Goal: Information Seeking & Learning: Learn about a topic

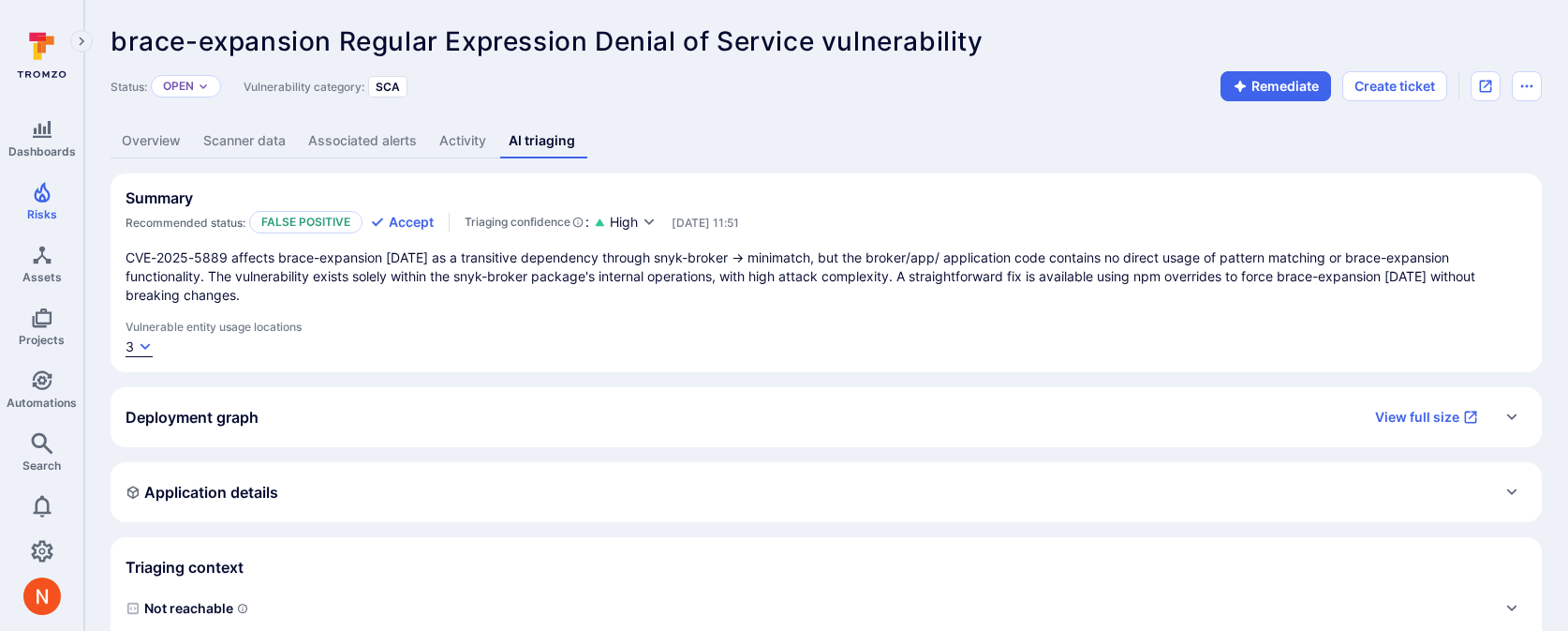
click at [144, 339] on icon "button" at bounding box center [145, 346] width 15 height 15
click at [234, 370] on link "accept.json:5-10" at bounding box center [204, 364] width 104 height 16
click at [528, 316] on div at bounding box center [784, 315] width 1568 height 631
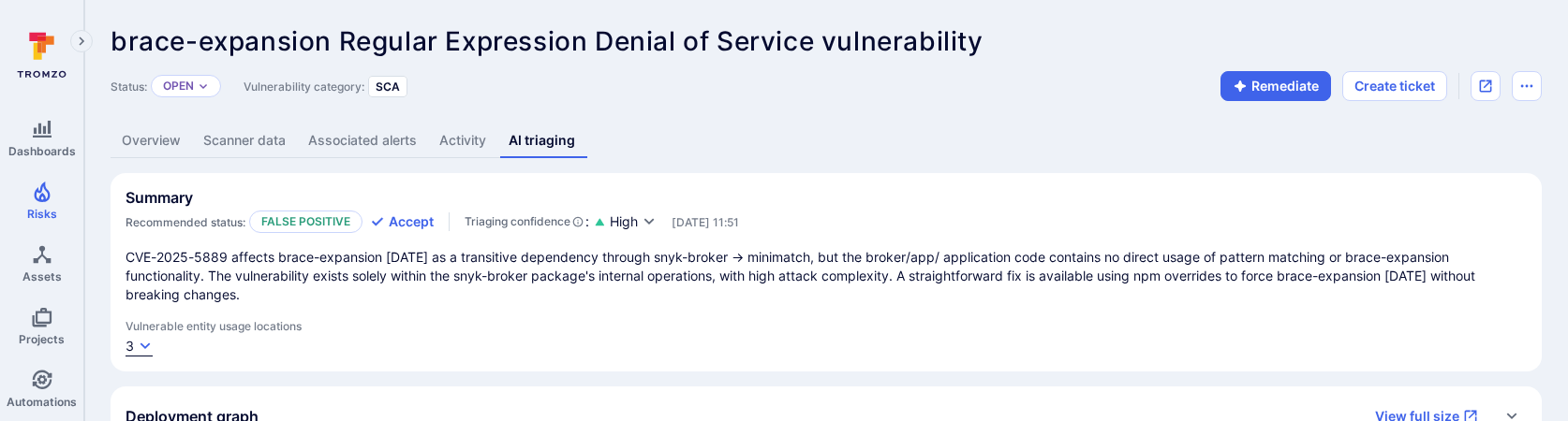
click at [146, 339] on icon "button" at bounding box center [145, 346] width 15 height 15
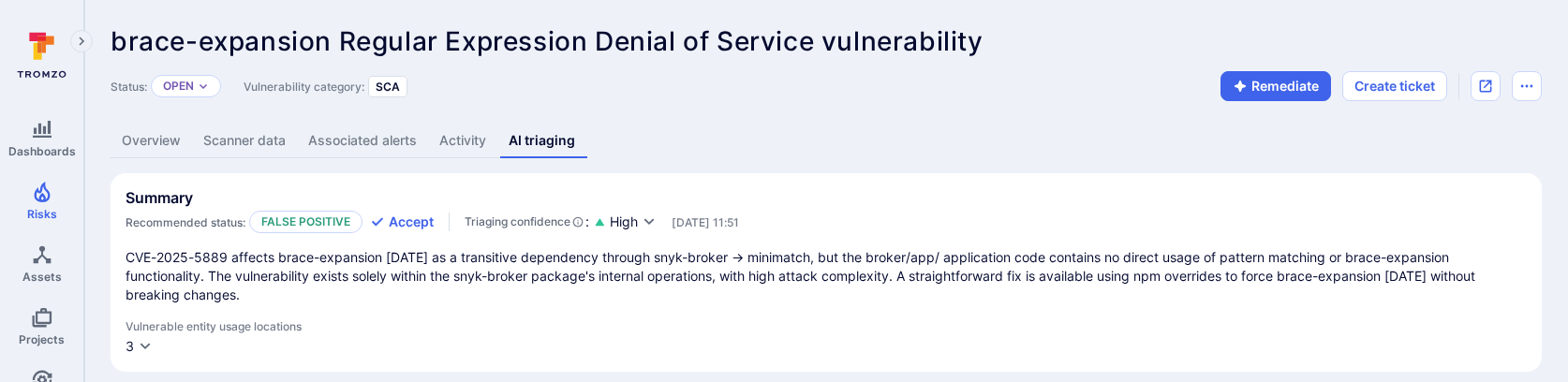
click at [163, 142] on link "Overview" at bounding box center [151, 140] width 81 height 34
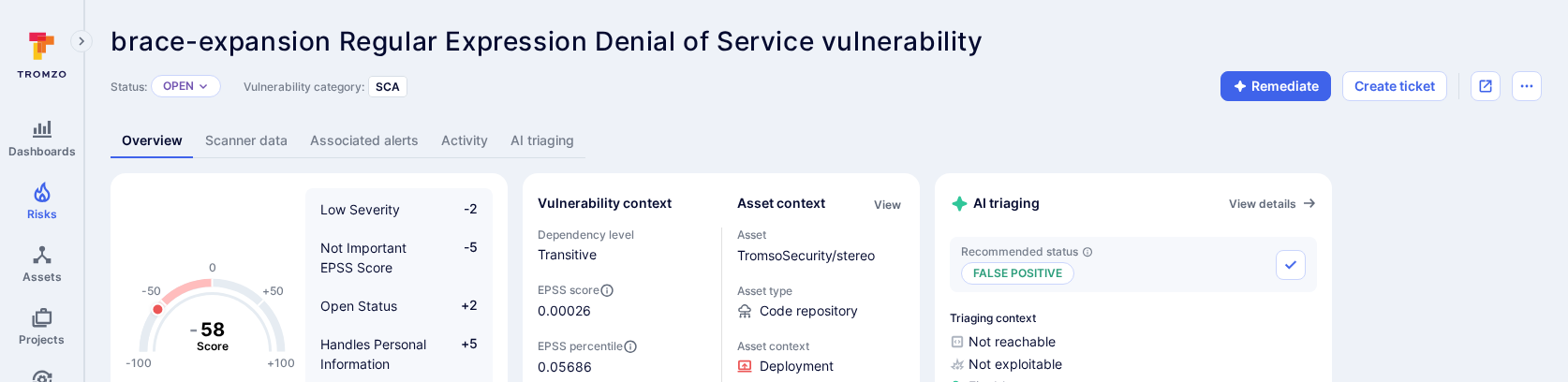
click at [494, 142] on link "Activity" at bounding box center [464, 140] width 69 height 34
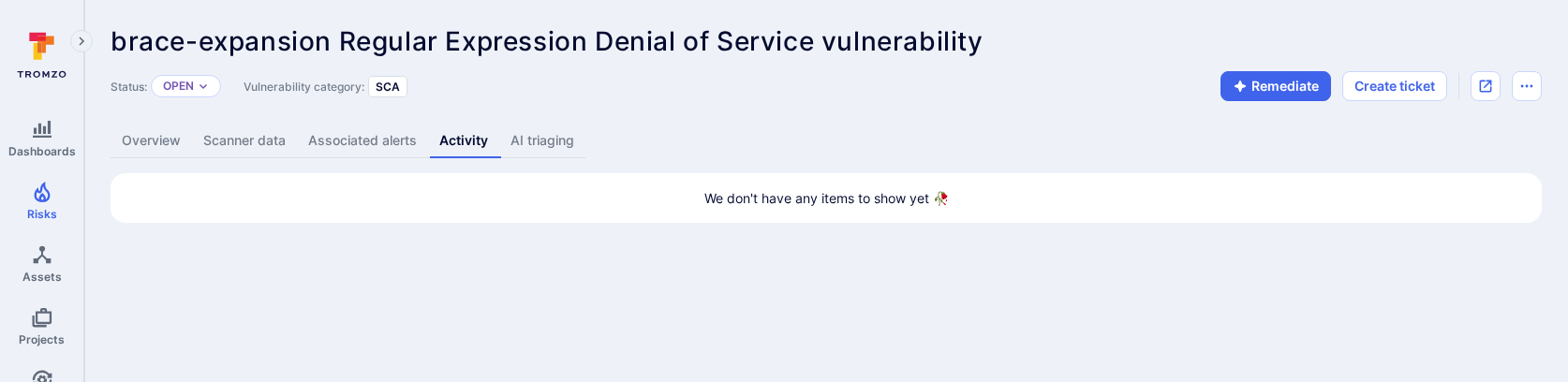
click at [541, 134] on link "AI triaging" at bounding box center [543, 140] width 86 height 34
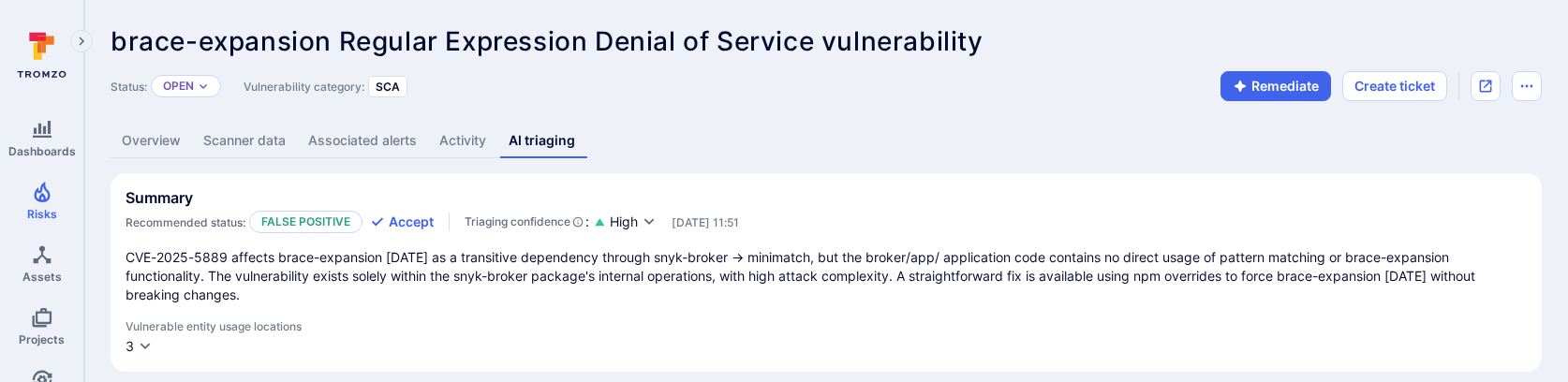
click at [159, 139] on link "Overview" at bounding box center [151, 140] width 81 height 34
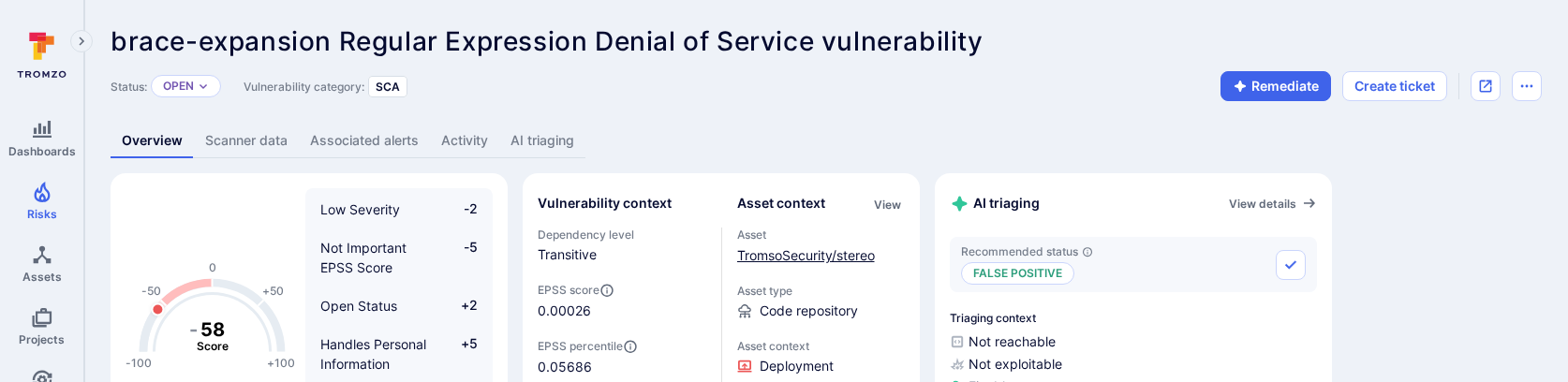
click at [769, 257] on link "TromsoSecurity/stereo" at bounding box center [806, 255] width 138 height 16
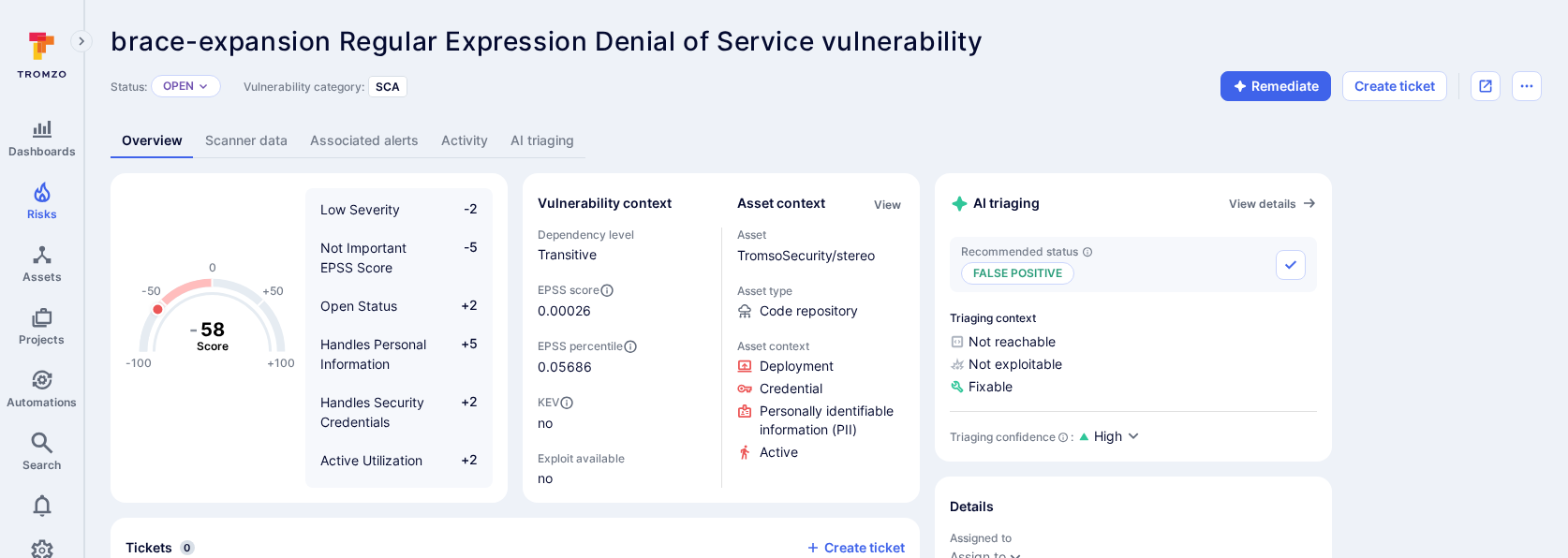
click at [538, 139] on link "AI triaging" at bounding box center [543, 140] width 86 height 34
